Goal: Task Accomplishment & Management: Use online tool/utility

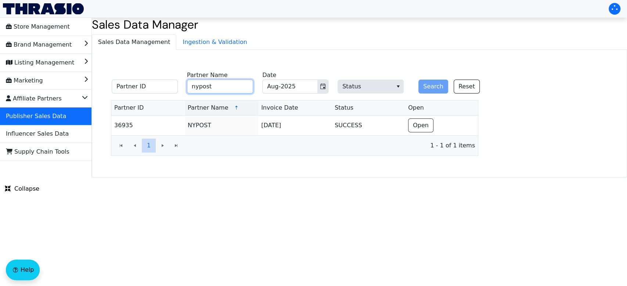
click at [224, 85] on input "nypost" at bounding box center [220, 87] width 66 height 14
type input "n"
type input "ddm"
click at [419, 87] on button "Search" at bounding box center [433, 87] width 30 height 14
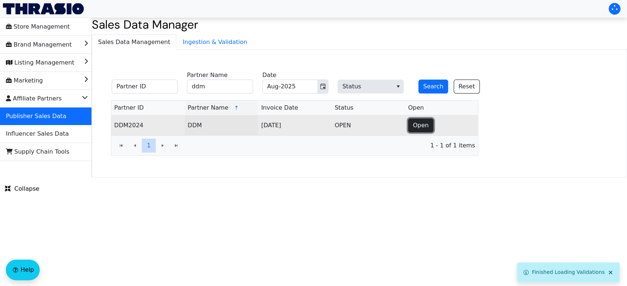
click at [419, 125] on span "Open" at bounding box center [421, 125] width 16 height 9
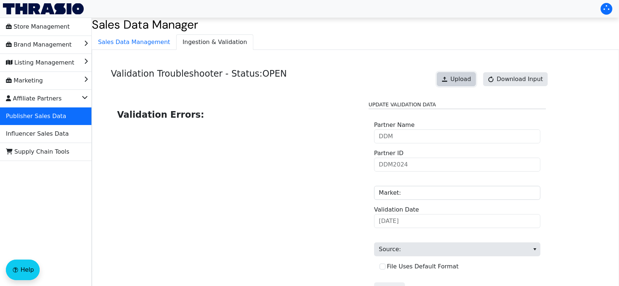
click at [452, 84] on button "Upload" at bounding box center [456, 79] width 39 height 14
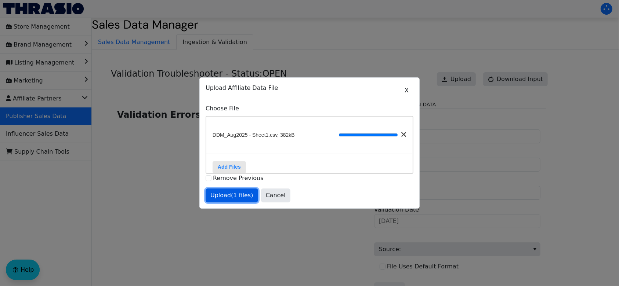
click at [221, 199] on span "Upload (1 files)" at bounding box center [231, 195] width 43 height 9
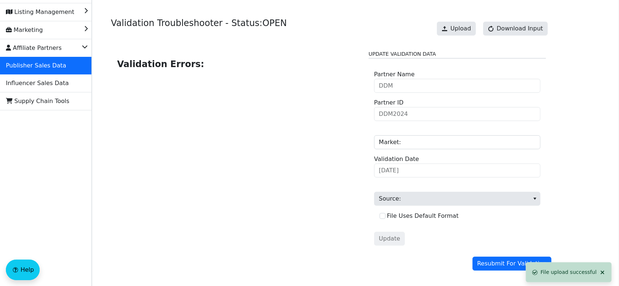
scroll to position [59, 0]
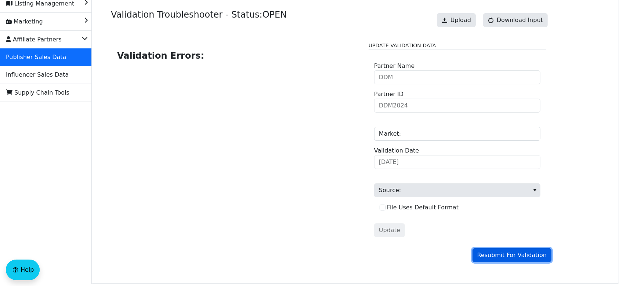
click at [497, 257] on span "Resubmit For Validation" at bounding box center [511, 255] width 69 height 9
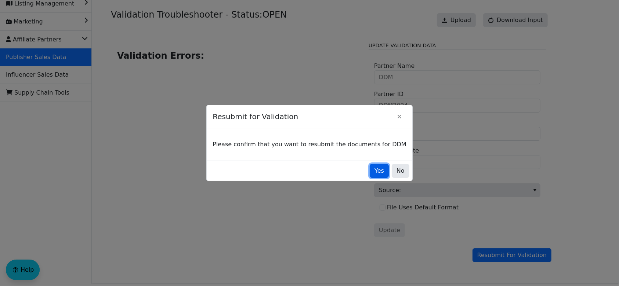
click at [374, 168] on span "Yes" at bounding box center [379, 171] width 10 height 9
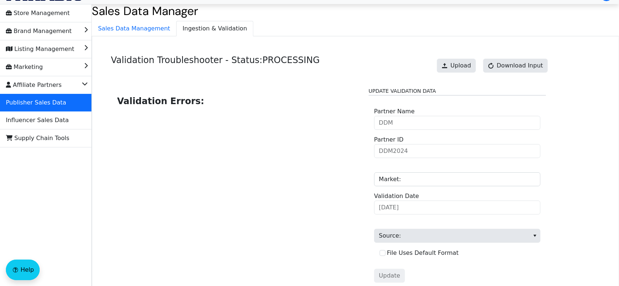
scroll to position [15, 0]
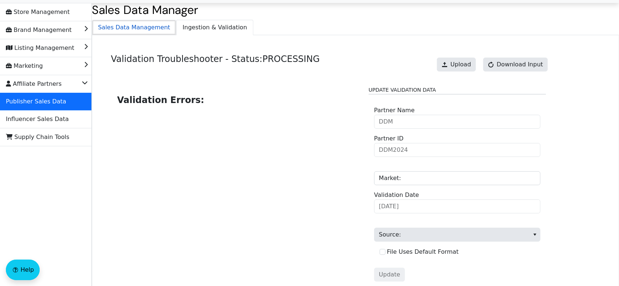
click at [136, 29] on span "Sales Data Management" at bounding box center [134, 27] width 84 height 15
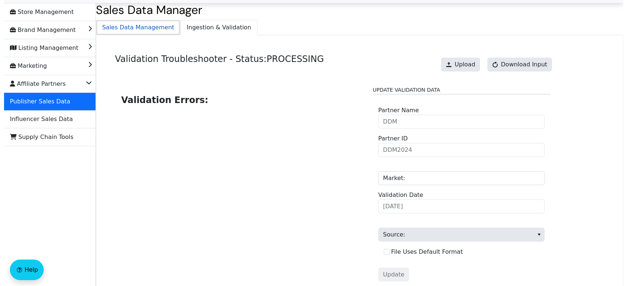
scroll to position [0, 0]
